Goal: Information Seeking & Learning: Learn about a topic

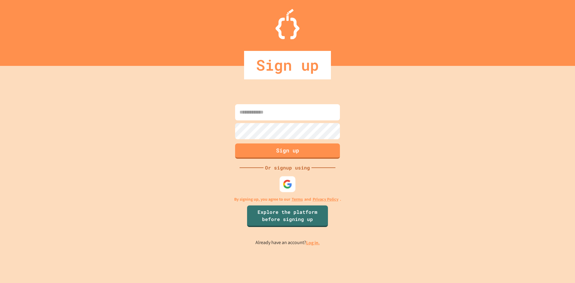
click at [291, 186] on img at bounding box center [288, 184] width 10 height 10
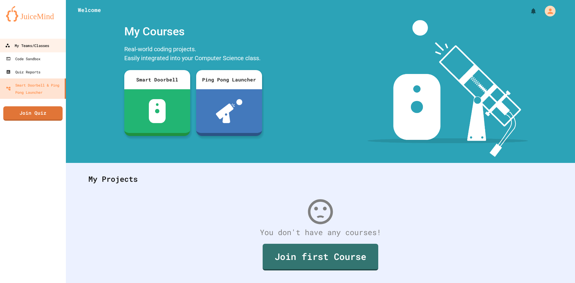
click at [45, 40] on link "My Teams/Classes" at bounding box center [33, 45] width 68 height 13
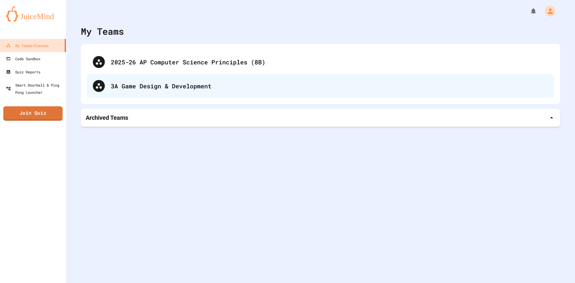
click at [139, 90] on div "3A Game Design & Development" at bounding box center [329, 85] width 437 height 9
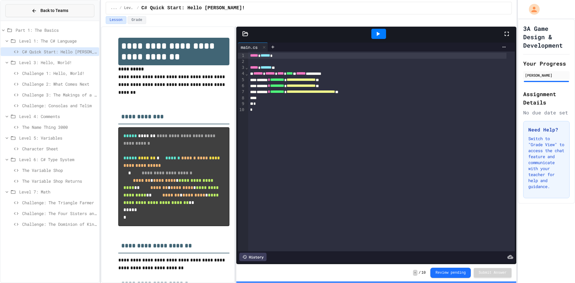
click at [28, 16] on button "Back to Teams" at bounding box center [49, 10] width 89 height 13
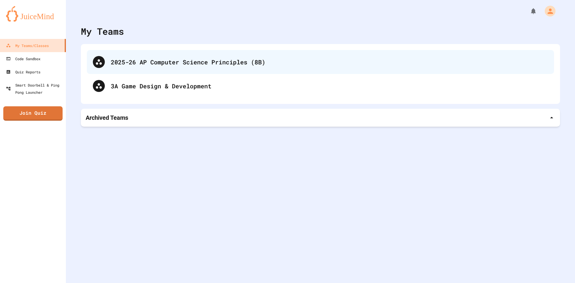
click at [148, 57] on div "2025-26 AP Computer Science Principles (8B)" at bounding box center [320, 62] width 467 height 24
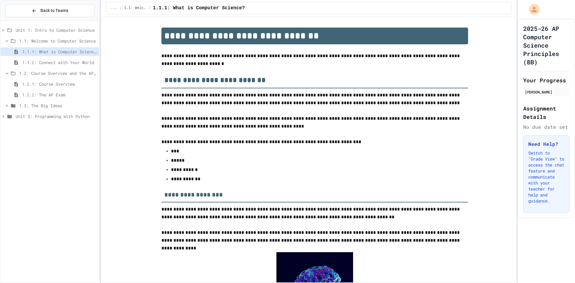
scroll to position [704, 0]
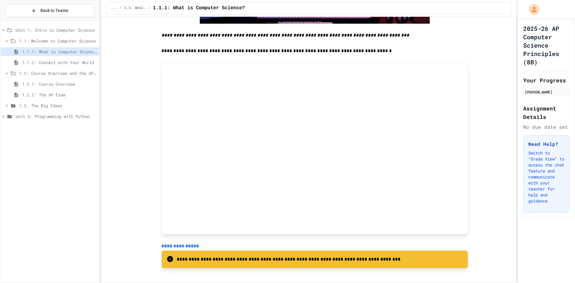
click at [58, 118] on span "Unit 3: Programming with Python" at bounding box center [56, 116] width 81 height 6
click at [54, 138] on span "3.1: What is Code?" at bounding box center [58, 138] width 78 height 6
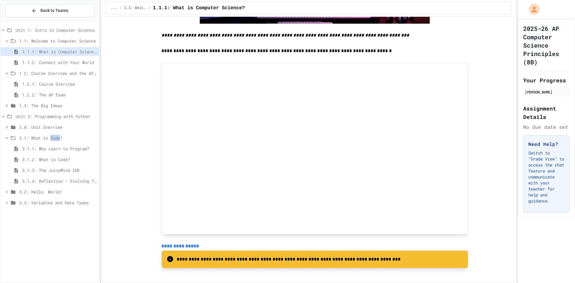
click at [53, 138] on span "3.1: What is Code?" at bounding box center [58, 138] width 78 height 6
click at [53, 145] on div "3.2: Hello, World!" at bounding box center [50, 148] width 99 height 9
click at [54, 145] on div "3.2: Hello, World!" at bounding box center [50, 148] width 99 height 9
click at [54, 161] on span "3.3: Variables and Data Types" at bounding box center [58, 159] width 78 height 6
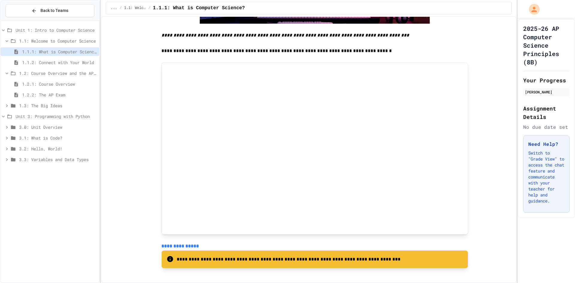
click at [53, 146] on span "3.2: Hello, World!" at bounding box center [58, 149] width 78 height 6
click at [53, 202] on span "Exercises - Hello, World!" at bounding box center [60, 203] width 74 height 6
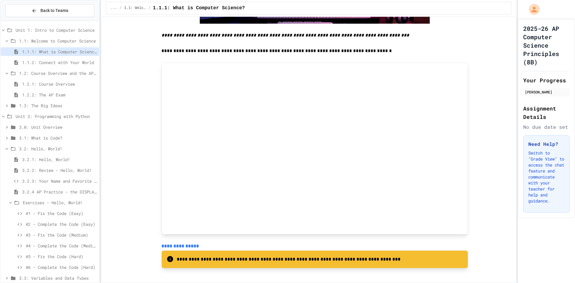
click at [53, 202] on span "Exercises - Hello, World!" at bounding box center [60, 203] width 74 height 6
click at [44, 203] on span "Exercises - Hello, World!" at bounding box center [60, 203] width 74 height 6
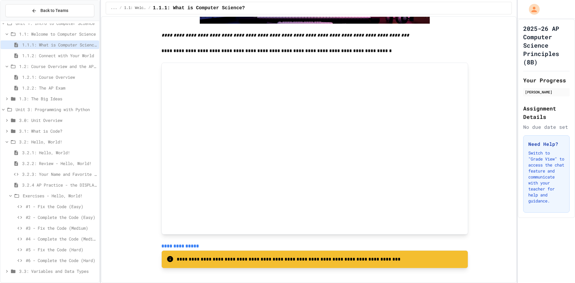
click at [35, 195] on span "Exercises - Hello, World!" at bounding box center [60, 196] width 74 height 6
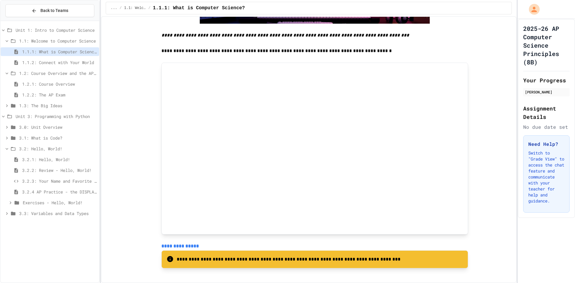
scroll to position [0, 0]
click at [55, 149] on span "3.2: Hello, World!" at bounding box center [58, 149] width 78 height 6
click at [54, 139] on span "3.1: What is Code?" at bounding box center [58, 138] width 78 height 6
click at [53, 127] on span "3.0: Unit Overview" at bounding box center [58, 127] width 78 height 6
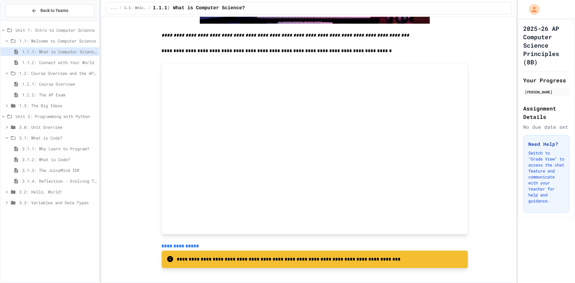
click at [48, 136] on span "3.1: What is Code?" at bounding box center [58, 138] width 78 height 6
click at [46, 143] on div "3.1: What is Code?" at bounding box center [50, 139] width 99 height 11
click at [45, 147] on span "3.2: Hello, World!" at bounding box center [58, 149] width 78 height 6
click at [44, 159] on span "3.3: Variables and Data Types" at bounding box center [58, 159] width 78 height 6
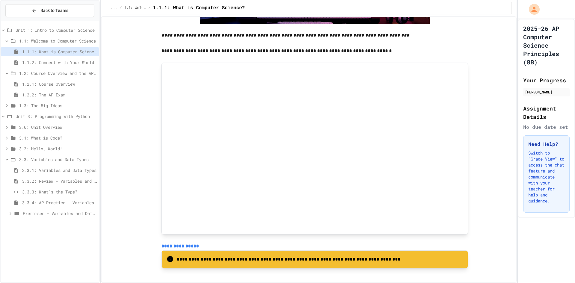
click at [31, 217] on div "Exercises - Variables and Data Types" at bounding box center [50, 213] width 99 height 9
drag, startPoint x: 31, startPoint y: 214, endPoint x: 34, endPoint y: 207, distance: 8.1
click at [31, 214] on span "Exercises - Variables and Data Types" at bounding box center [60, 213] width 74 height 6
click at [52, 162] on span "3.3: Variables and Data Types" at bounding box center [58, 159] width 78 height 6
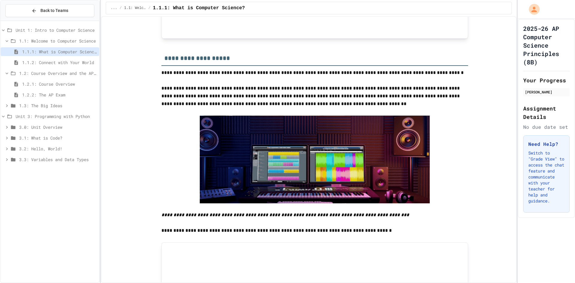
scroll to position [404, 0]
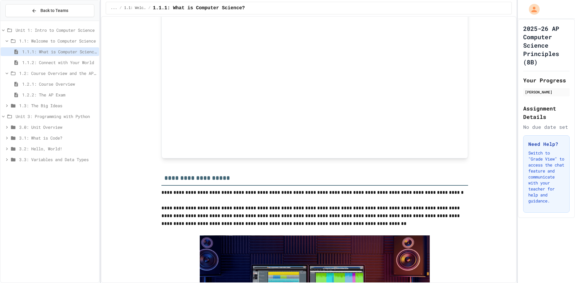
click at [61, 97] on span "1.2.2: The AP Exam" at bounding box center [59, 95] width 75 height 6
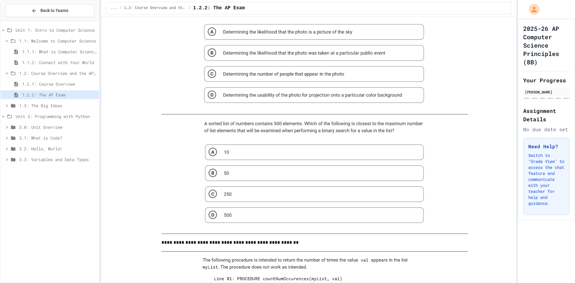
scroll to position [270, 0]
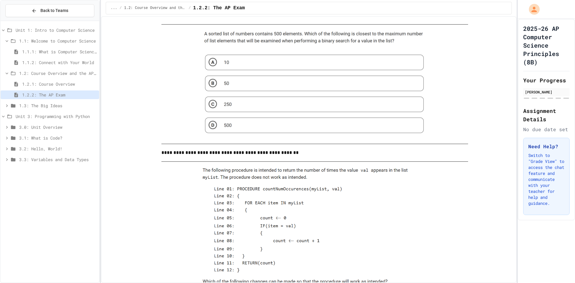
click at [264, 111] on img at bounding box center [315, 84] width 230 height 110
click at [262, 103] on img at bounding box center [315, 84] width 230 height 110
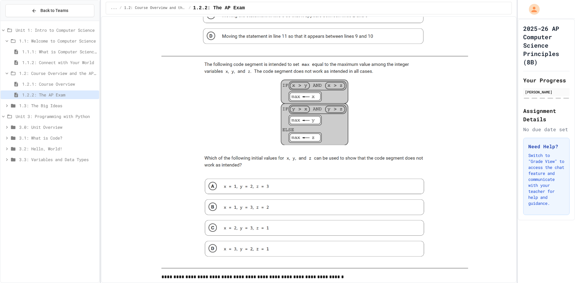
scroll to position [689, 0]
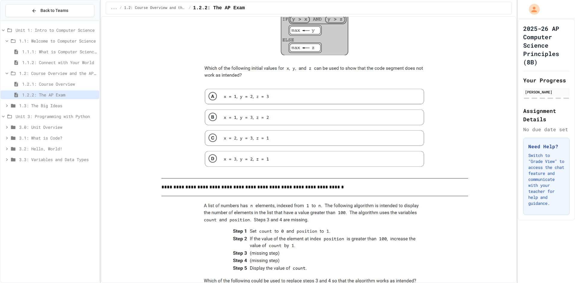
drag, startPoint x: 247, startPoint y: 112, endPoint x: 250, endPoint y: 89, distance: 23.5
click at [250, 90] on img at bounding box center [315, 72] width 230 height 202
drag, startPoint x: 250, startPoint y: 78, endPoint x: 249, endPoint y: 72, distance: 5.8
click at [250, 77] on img at bounding box center [315, 72] width 230 height 202
click at [247, 66] on img at bounding box center [315, 72] width 230 height 202
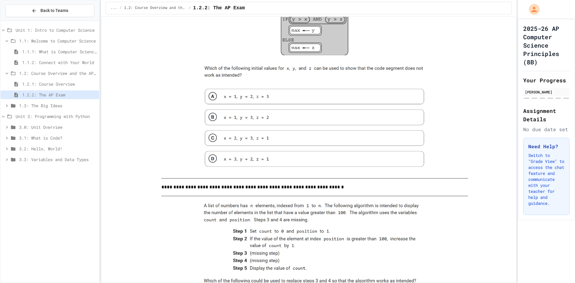
click at [247, 66] on img at bounding box center [315, 72] width 230 height 202
click at [59, 107] on span "1.3: The Big Ideas" at bounding box center [58, 105] width 78 height 6
click at [59, 122] on div "1.3.1: Big Idea 1 - Creative Development" at bounding box center [50, 117] width 99 height 11
click at [58, 118] on span "1.3.1: Big Idea 1 - Creative Development" at bounding box center [59, 116] width 75 height 6
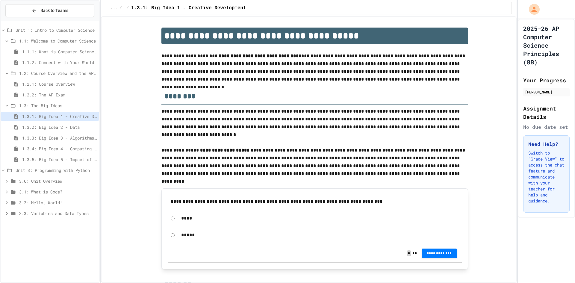
click at [73, 105] on span "1.3: The Big Ideas" at bounding box center [58, 105] width 78 height 6
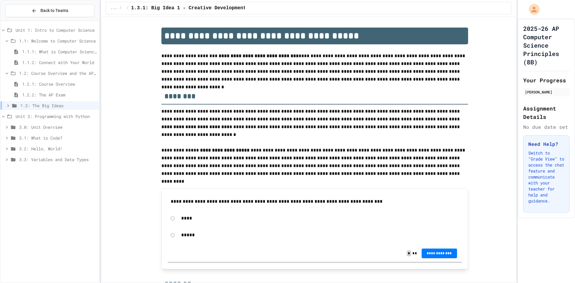
scroll to position [60, 0]
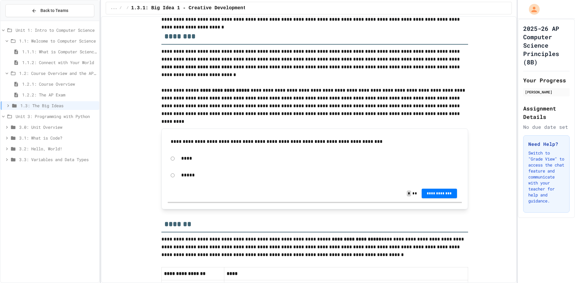
click at [185, 174] on p "*****" at bounding box center [320, 175] width 278 height 8
click at [164, 174] on div "**********" at bounding box center [314, 169] width 307 height 81
click at [388, 185] on div "**********" at bounding box center [315, 160] width 294 height 50
click at [442, 187] on div "**********" at bounding box center [315, 193] width 294 height 17
click at [439, 190] on button "**********" at bounding box center [439, 194] width 35 height 10
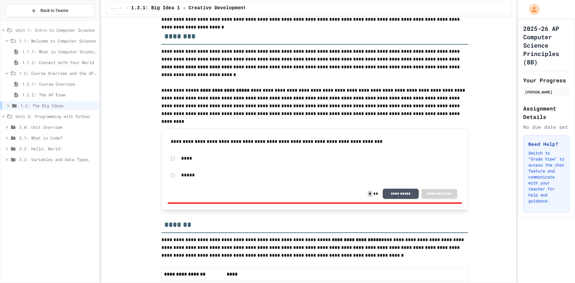
click at [412, 197] on button "**********" at bounding box center [401, 193] width 36 height 10
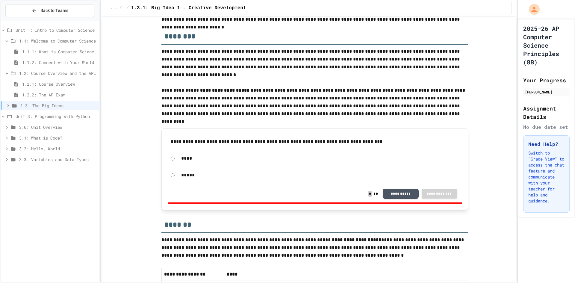
scroll to position [150, 0]
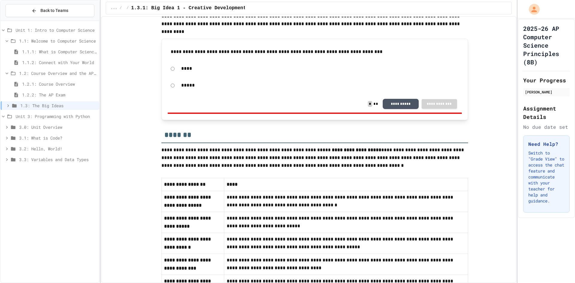
click at [188, 71] on div "****" at bounding box center [320, 69] width 284 height 14
click at [185, 69] on p "****" at bounding box center [320, 69] width 278 height 8
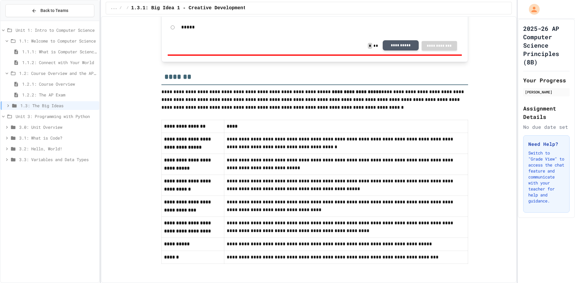
click at [383, 45] on button "**********" at bounding box center [401, 45] width 36 height 10
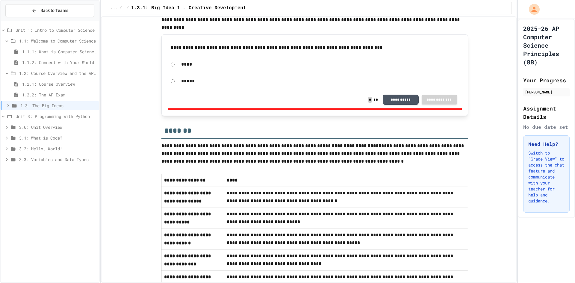
scroll to position [214, 0]
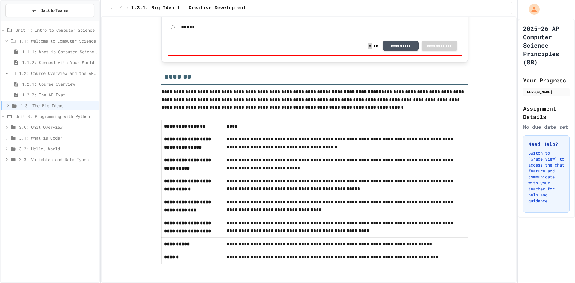
click at [27, 138] on span "3.1: What is Code?" at bounding box center [58, 138] width 78 height 6
click at [63, 137] on span "3.1: What is Code?" at bounding box center [58, 138] width 78 height 6
click at [67, 176] on div "3.1.3: The JuiceMind IDE" at bounding box center [50, 171] width 99 height 11
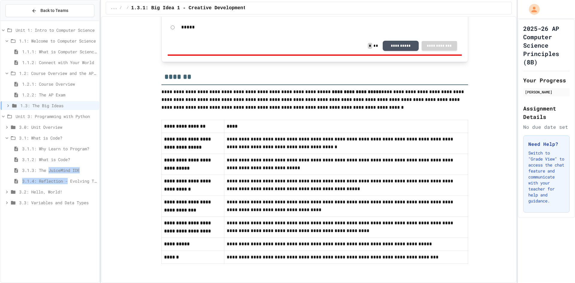
drag, startPoint x: 67, startPoint y: 176, endPoint x: 66, endPoint y: 183, distance: 6.9
click at [66, 183] on div "Unit 1: Intro to Computer Science 1.1: Welcome to Computer Science 1.1.1: What …" at bounding box center [50, 117] width 99 height 188
click at [66, 182] on span "3.1.4: Reflection - Evolving Technology" at bounding box center [59, 181] width 75 height 6
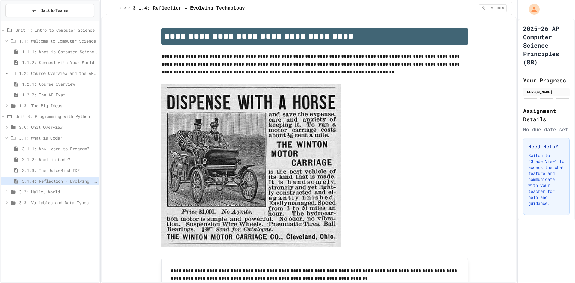
click at [70, 160] on span "3.1.2: What is Code?" at bounding box center [59, 159] width 75 height 6
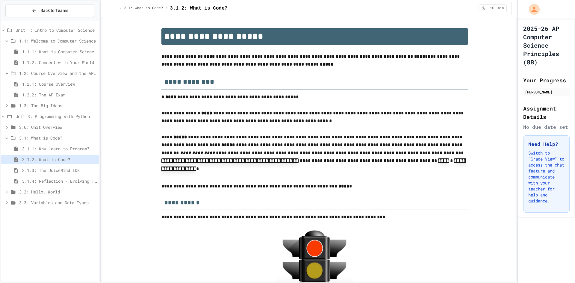
scroll to position [30, 0]
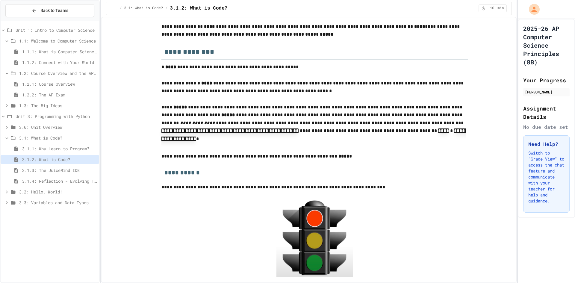
click at [50, 152] on span "3.1.1: Why Learn to Program?" at bounding box center [59, 149] width 75 height 6
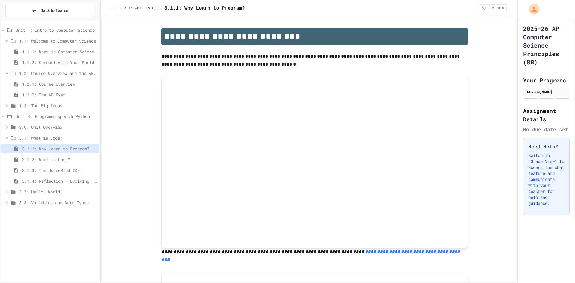
scroll to position [30, 0]
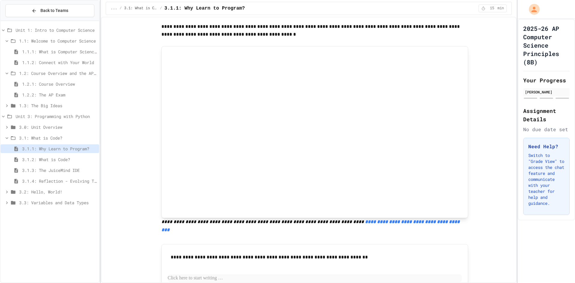
click at [25, 166] on div "3.1.3: The JuiceMind IDE" at bounding box center [50, 170] width 99 height 9
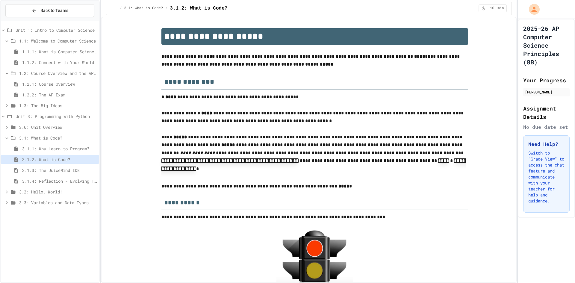
click at [24, 150] on span "3.1.1: Why Learn to Program?" at bounding box center [59, 149] width 75 height 6
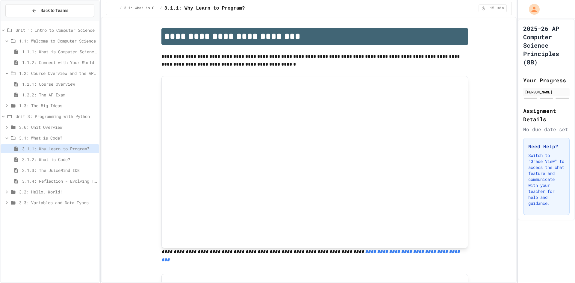
scroll to position [30, 0]
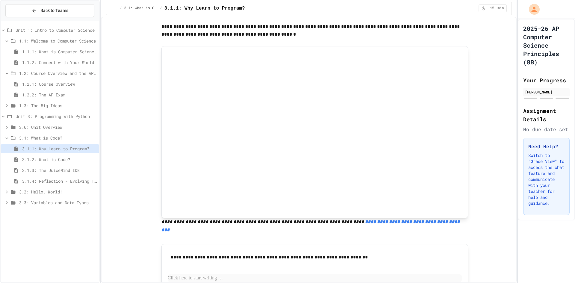
click at [52, 188] on div "3.2: Hello, World!" at bounding box center [50, 192] width 99 height 9
click at [55, 243] on span "Exercises - Hello, World!" at bounding box center [60, 246] width 74 height 6
click at [73, 218] on div "3.2.2: Review - Hello, World!" at bounding box center [50, 214] width 99 height 11
click at [73, 220] on div "3.2.3: Your Name and Favorite Movie" at bounding box center [50, 224] width 99 height 9
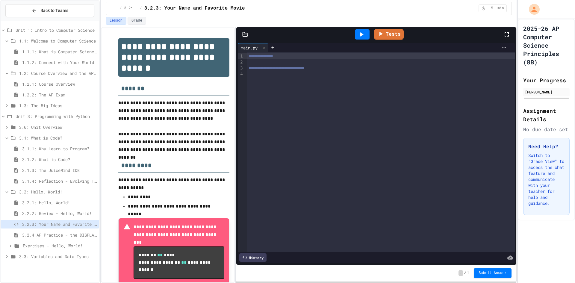
click at [55, 151] on span "3.1.1: Why Learn to Program?" at bounding box center [59, 149] width 75 height 6
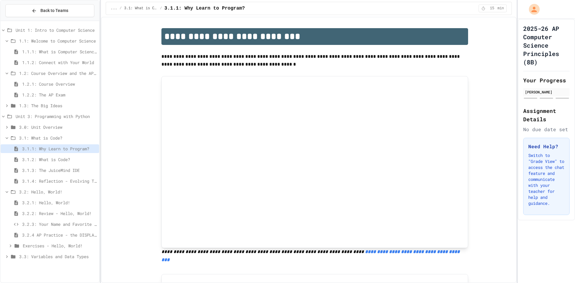
click at [56, 154] on div "3.1.1: Why Learn to Program?" at bounding box center [50, 149] width 99 height 11
drag, startPoint x: 58, startPoint y: 158, endPoint x: 59, endPoint y: 162, distance: 4.7
click at [59, 162] on span "3.1.2: What is Code?" at bounding box center [59, 159] width 75 height 6
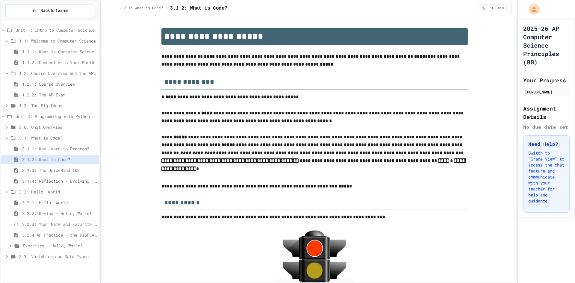
click at [62, 128] on span "3.0: Unit Overview" at bounding box center [58, 127] width 78 height 6
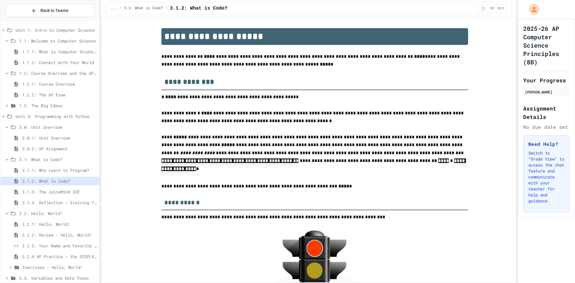
click at [61, 128] on span "3.0: Unit Overview" at bounding box center [58, 127] width 78 height 6
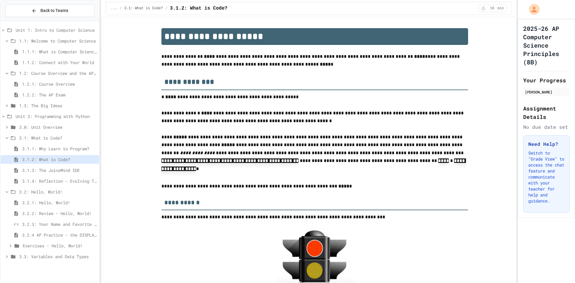
click at [60, 243] on span "Exercises - Hello, World!" at bounding box center [60, 246] width 74 height 6
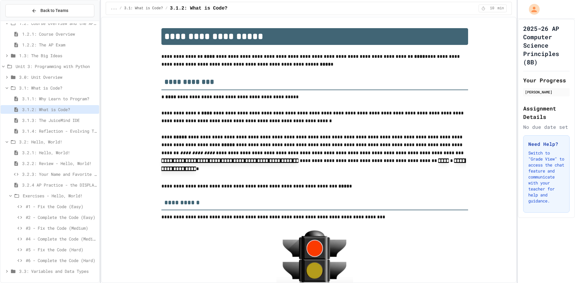
click at [69, 191] on div "3.2.4 AP Practice - the DISPLAY Procedure" at bounding box center [50, 186] width 99 height 11
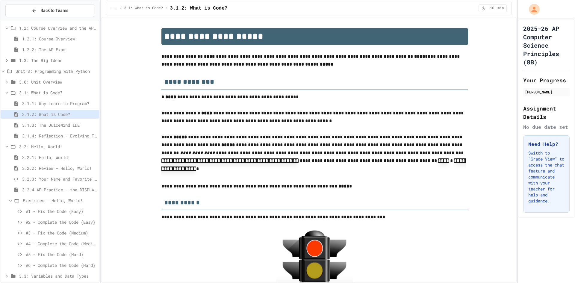
click at [67, 196] on div "Exercises - Hello, World!" at bounding box center [50, 200] width 99 height 9
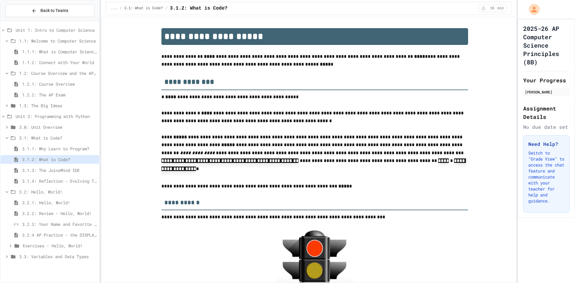
click at [64, 189] on span "3.2: Hello, World!" at bounding box center [58, 192] width 78 height 6
click at [63, 191] on span "3.2: Hello, World!" at bounding box center [58, 192] width 78 height 6
click at [63, 245] on span "Exercises - Hello, World!" at bounding box center [60, 246] width 74 height 6
click at [55, 192] on span "3.2: Hello, World!" at bounding box center [58, 192] width 78 height 6
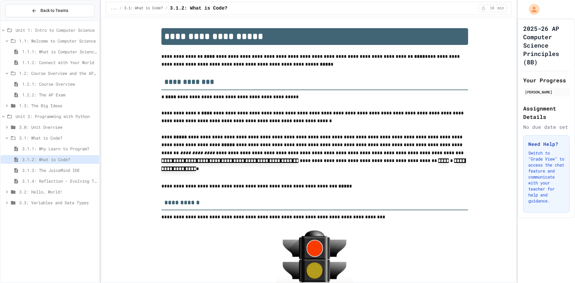
click at [41, 152] on div "3.1.1: Why Learn to Program?" at bounding box center [50, 148] width 99 height 9
